Goal: Check status: Check status

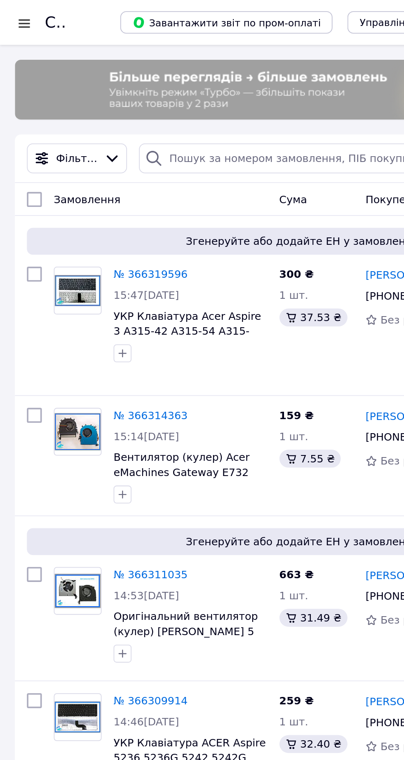
click at [13, 9] on div at bounding box center [13, 13] width 10 height 8
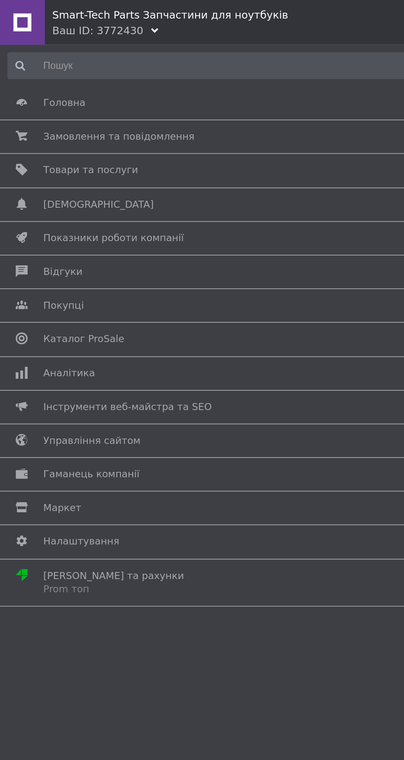
click at [39, 75] on span "Замовлення та повідомлення" at bounding box center [65, 75] width 83 height 7
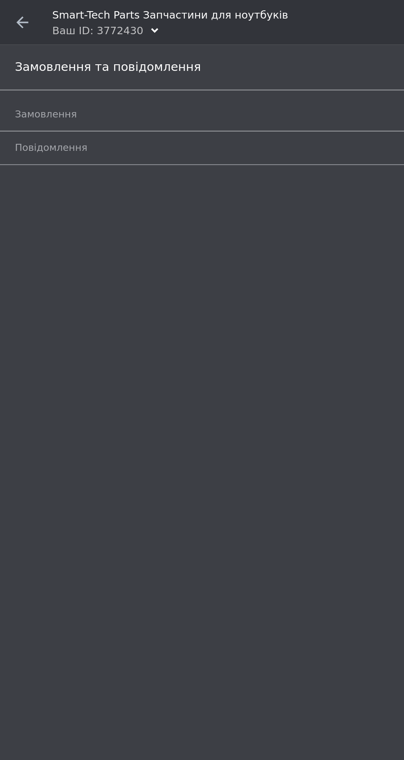
click at [134, 63] on span "Замовлення" at bounding box center [192, 62] width 369 height 7
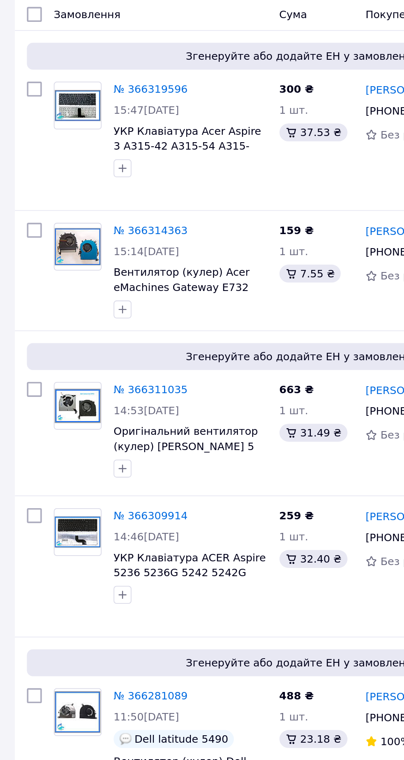
click at [42, 321] on img at bounding box center [43, 326] width 26 height 19
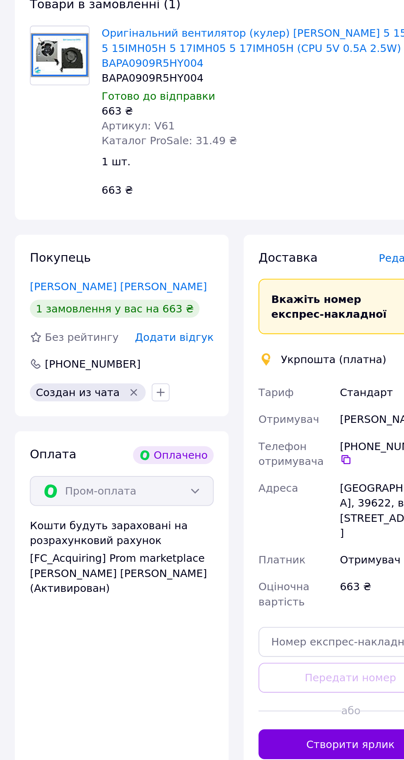
click at [193, 505] on button "Створити ярлик" at bounding box center [193, 513] width 101 height 16
